Goal: Task Accomplishment & Management: Manage account settings

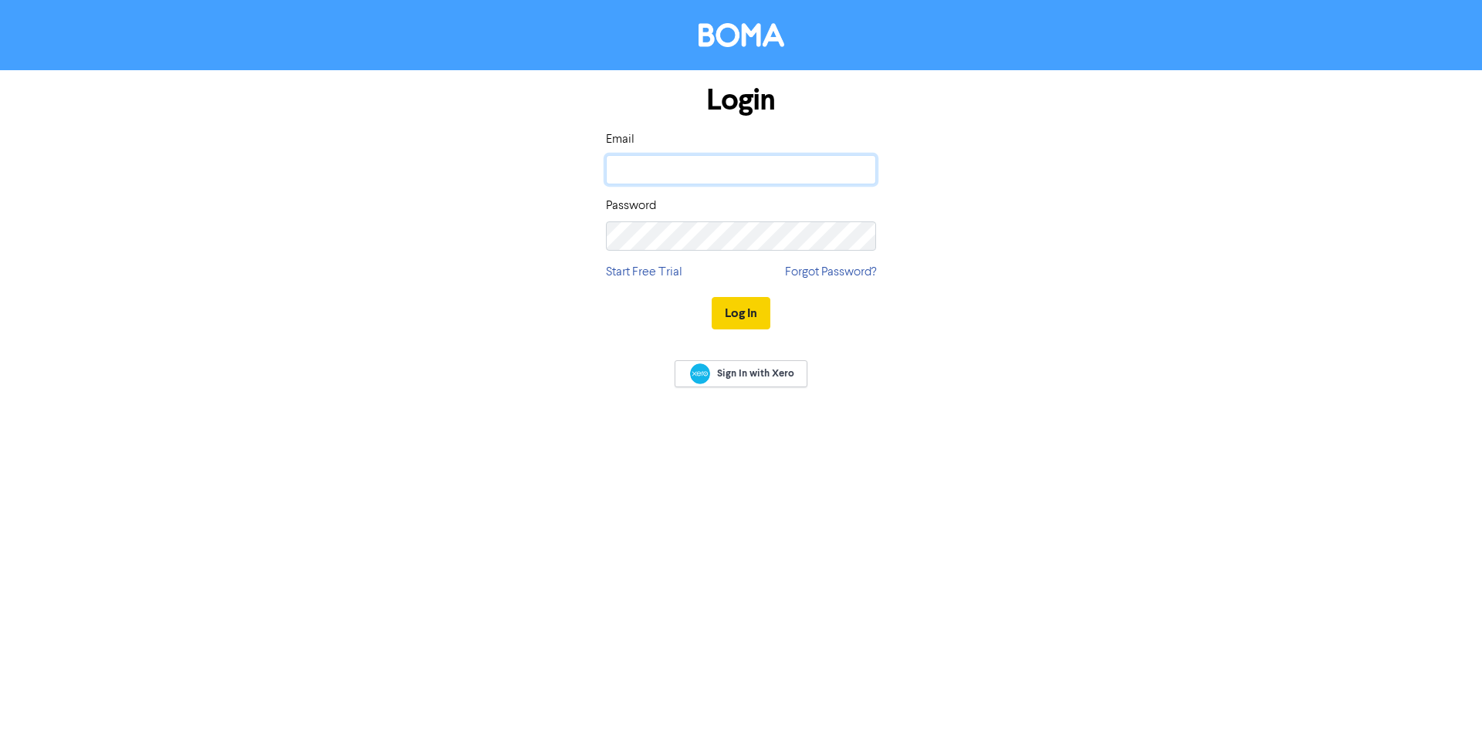
type input "[PERSON_NAME][EMAIL_ADDRESS][DOMAIN_NAME]"
click at [735, 299] on button "Log In" at bounding box center [741, 313] width 59 height 32
